Goal: Information Seeking & Learning: Check status

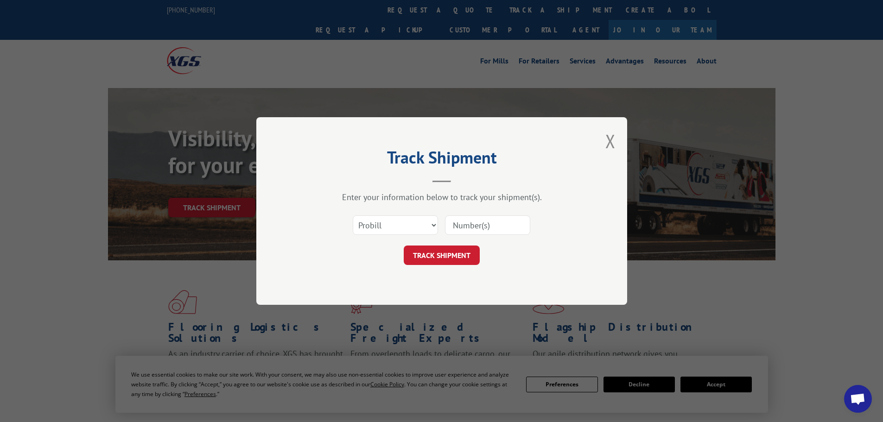
click at [480, 221] on input at bounding box center [487, 224] width 85 height 19
paste input "100240-01"
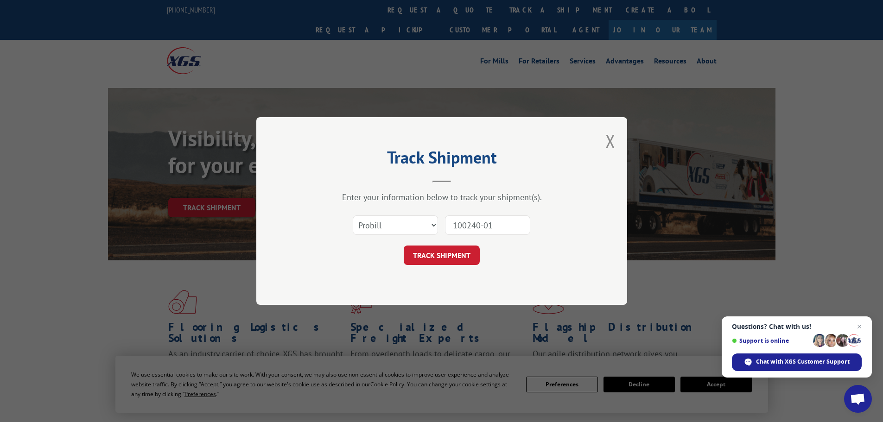
click at [503, 224] on input "100240-01" at bounding box center [487, 224] width 85 height 19
paste input "16900893"
type input "16900893"
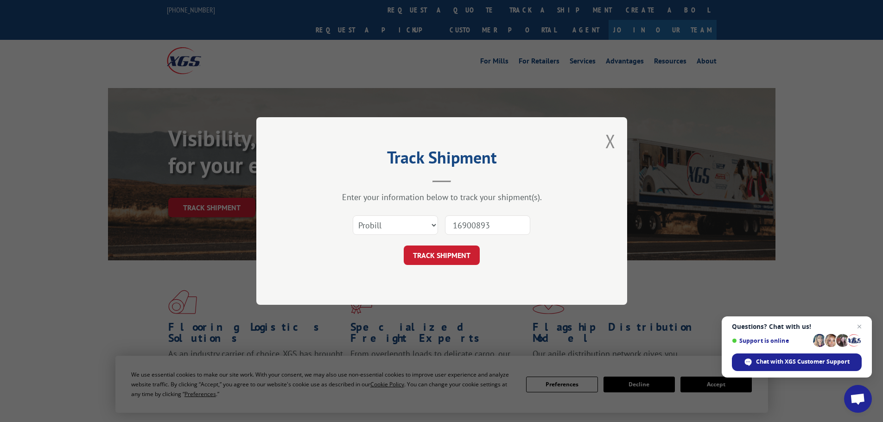
click button "TRACK SHIPMENT" at bounding box center [442, 255] width 76 height 19
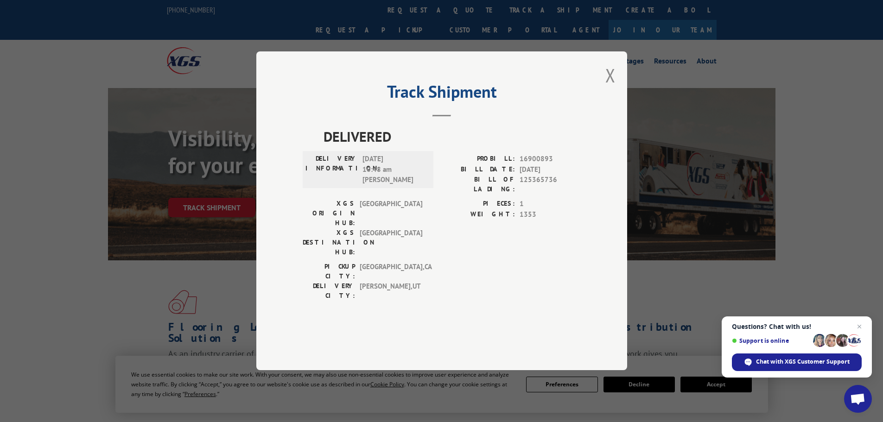
click at [352, 147] on span "DELIVERED" at bounding box center [451, 137] width 257 height 21
copy span "DELIVERED"
click at [365, 186] on span "[DATE] 10:48 am [PERSON_NAME]" at bounding box center [393, 170] width 63 height 32
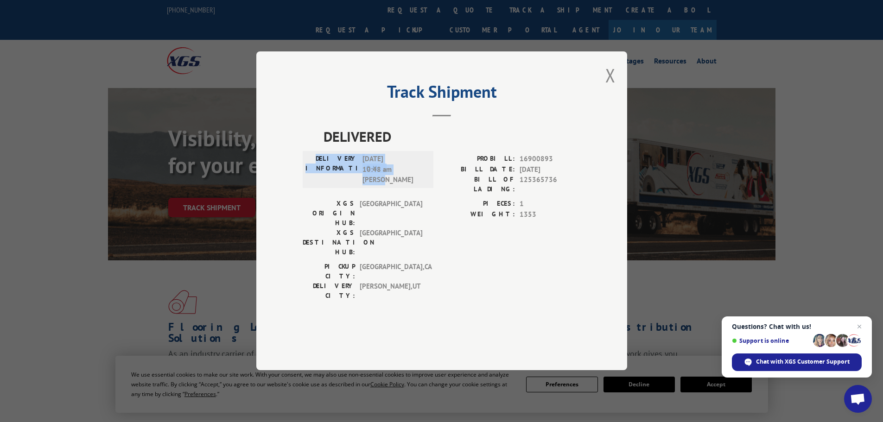
drag, startPoint x: 326, startPoint y: 184, endPoint x: 267, endPoint y: 36, distance: 159.4
click at [404, 186] on div "DELIVERY INFORMATION: [DATE] 10:48 am [PERSON_NAME]" at bounding box center [367, 170] width 125 height 32
click at [533, 195] on span "125365736" at bounding box center [550, 184] width 61 height 19
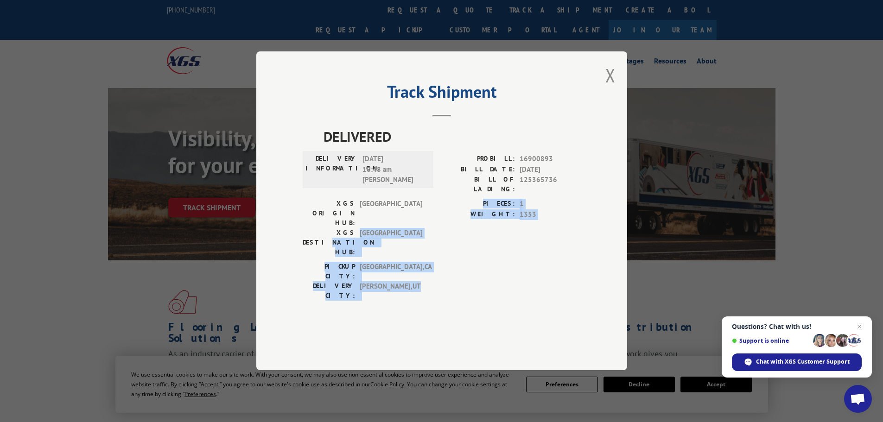
drag, startPoint x: 335, startPoint y: 229, endPoint x: 412, endPoint y: 271, distance: 86.9
click at [420, 272] on div "DELIVERED DELIVERY INFORMATION: [DATE] 10:48 am [PERSON_NAME]: 16900893 BILL DA…" at bounding box center [442, 216] width 278 height 179
click at [412, 282] on span "ROY , [GEOGRAPHIC_DATA]" at bounding box center [391, 291] width 63 height 19
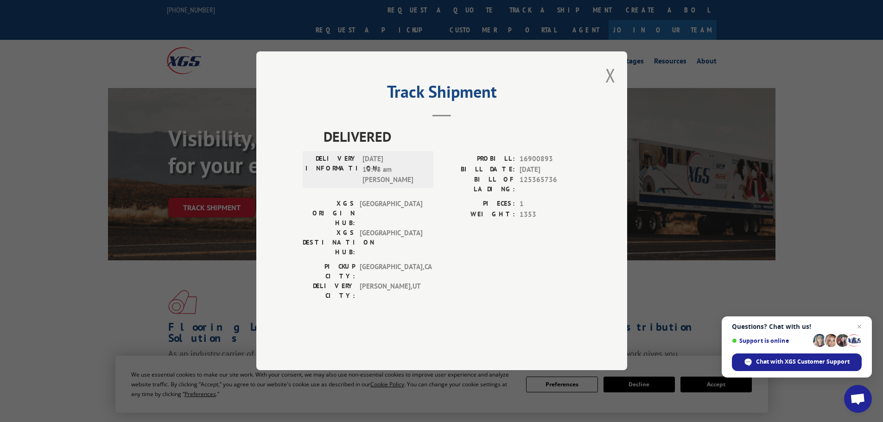
drag, startPoint x: 513, startPoint y: 273, endPoint x: 549, endPoint y: 151, distance: 127.7
click at [513, 272] on div "PICKUP CITY: [GEOGRAPHIC_DATA] , [GEOGRAPHIC_DATA] DELIVERY CITY: [GEOGRAPHIC_D…" at bounding box center [442, 284] width 278 height 44
drag, startPoint x: 608, startPoint y: 100, endPoint x: 575, endPoint y: 82, distance: 38.2
click at [609, 88] on button "Close modal" at bounding box center [610, 75] width 10 height 25
